Goal: Task Accomplishment & Management: Manage account settings

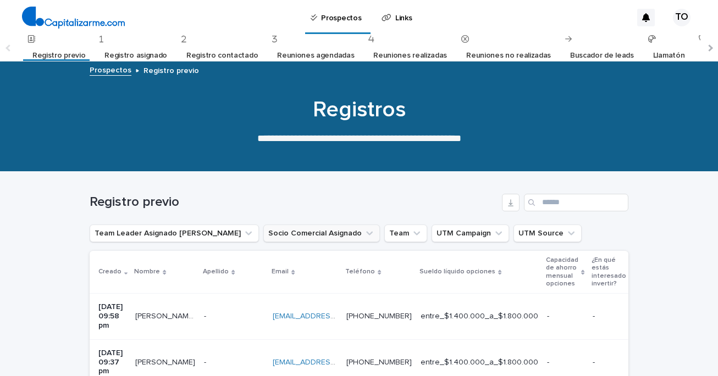
scroll to position [186, 0]
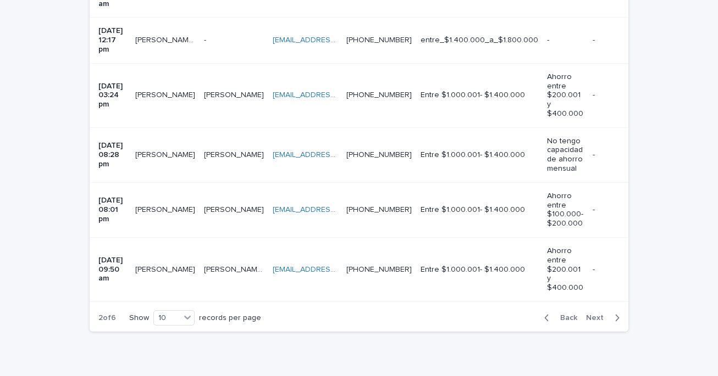
scroll to position [510, 0]
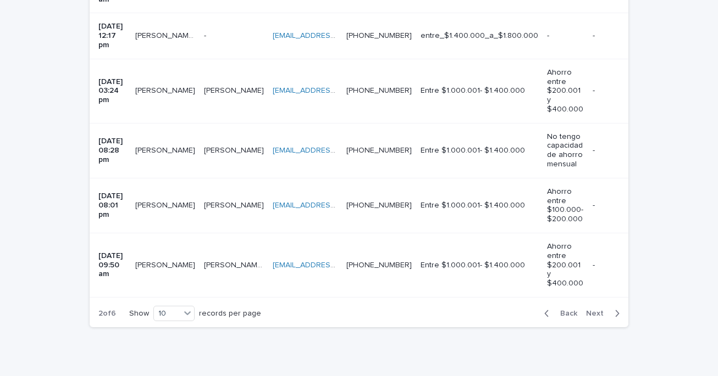
click at [595, 310] on span "Next" at bounding box center [598, 314] width 24 height 8
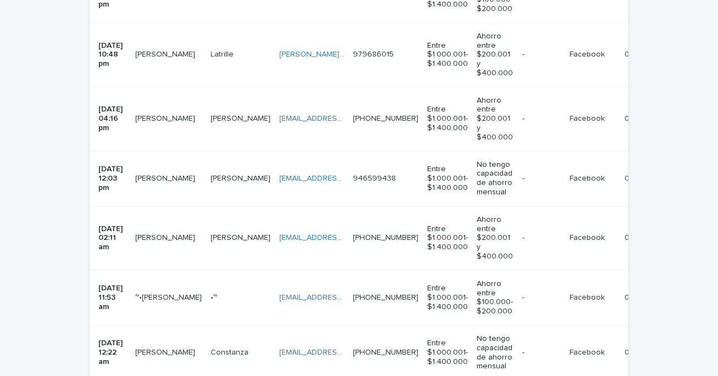
scroll to position [579, 0]
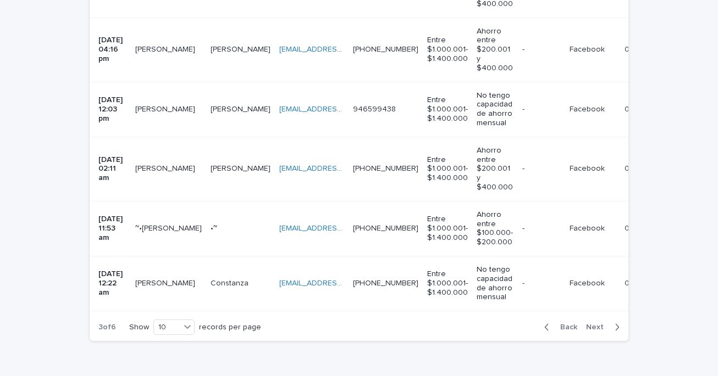
click at [572, 268] on td "Facebook Facebook" at bounding box center [592, 284] width 55 height 55
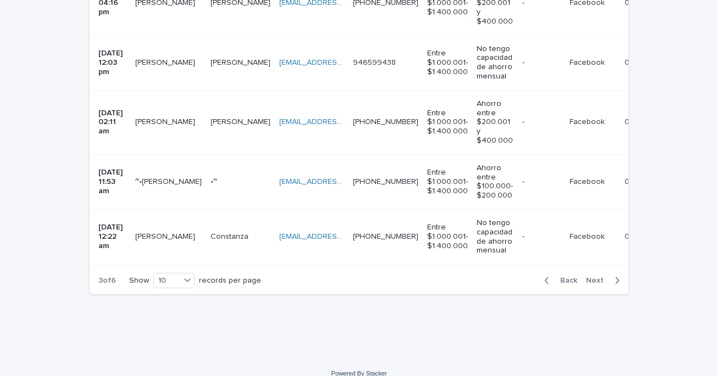
scroll to position [649, 0]
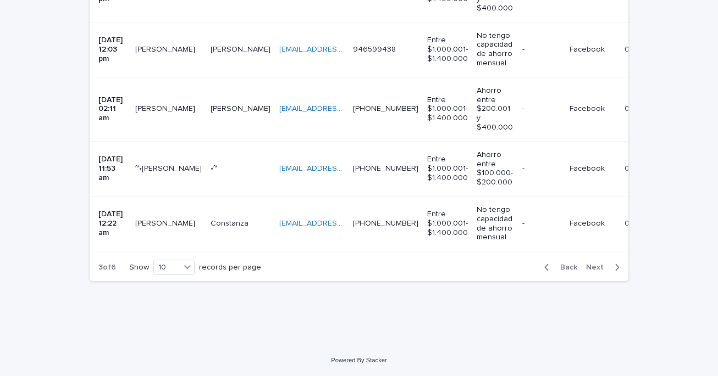
click at [567, 268] on span "Back" at bounding box center [565, 268] width 24 height 8
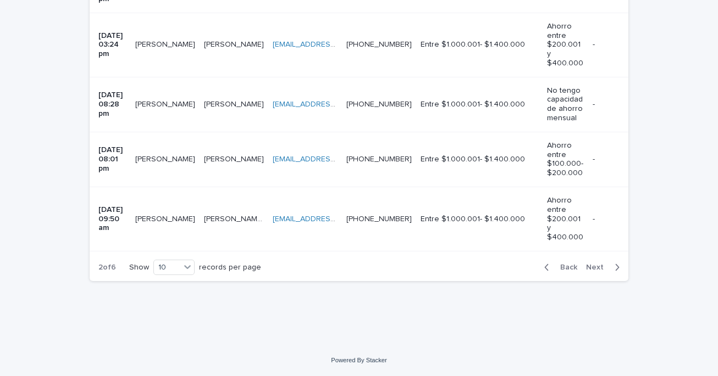
scroll to position [510, 0]
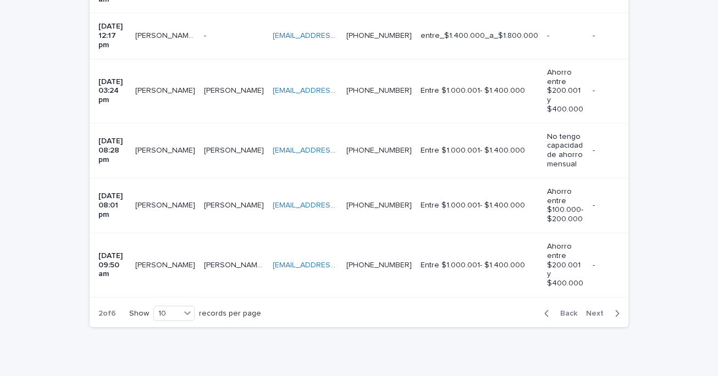
click at [567, 310] on span "Back" at bounding box center [565, 314] width 24 height 8
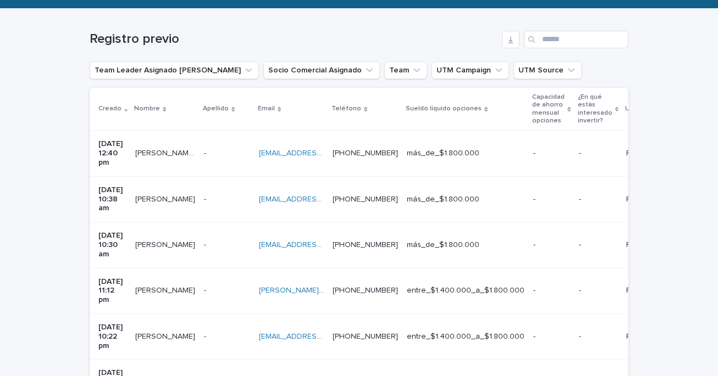
scroll to position [169, 0]
